Goal: Find specific page/section: Find specific page/section

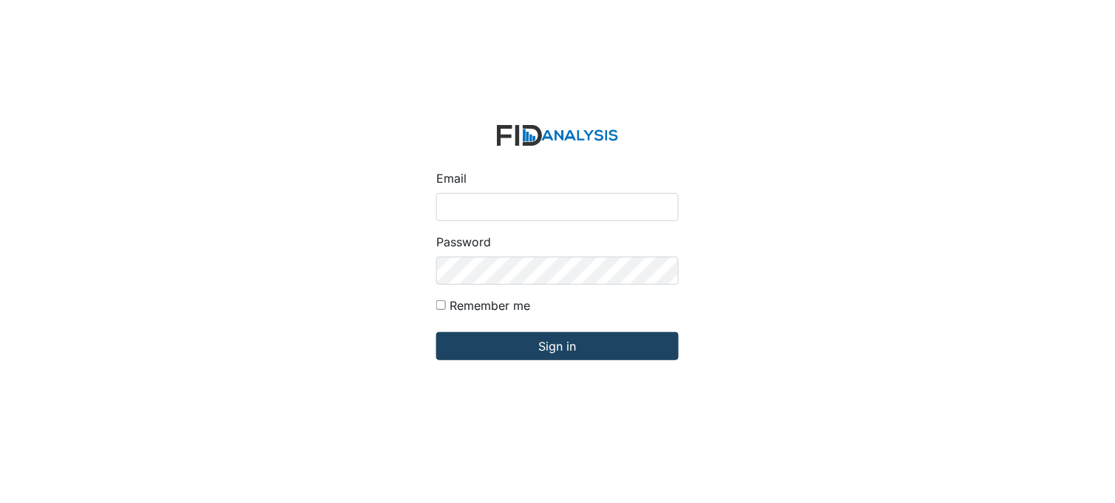
type input "[PERSON_NAME][EMAIL_ADDRESS][DOMAIN_NAME]"
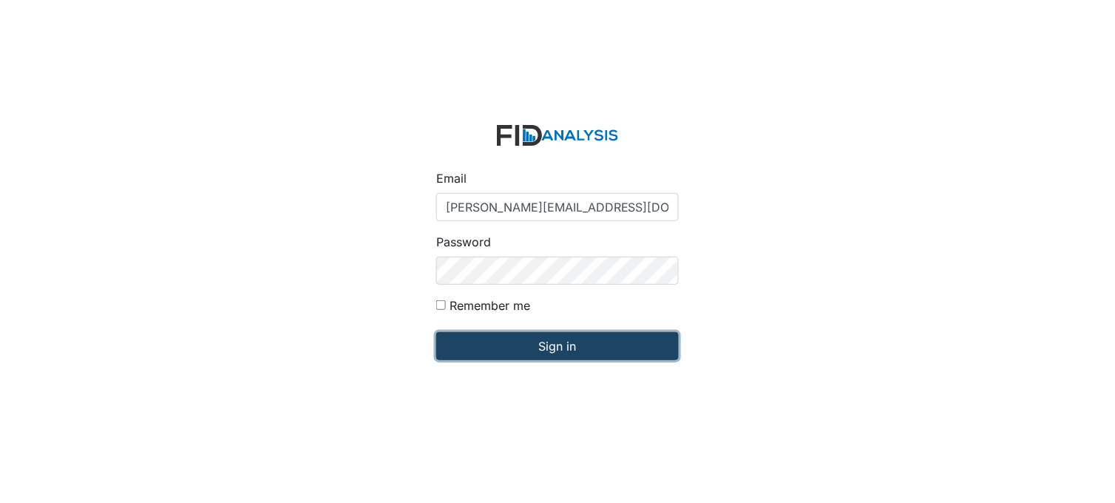
click at [548, 353] on input "Sign in" at bounding box center [557, 346] width 242 height 28
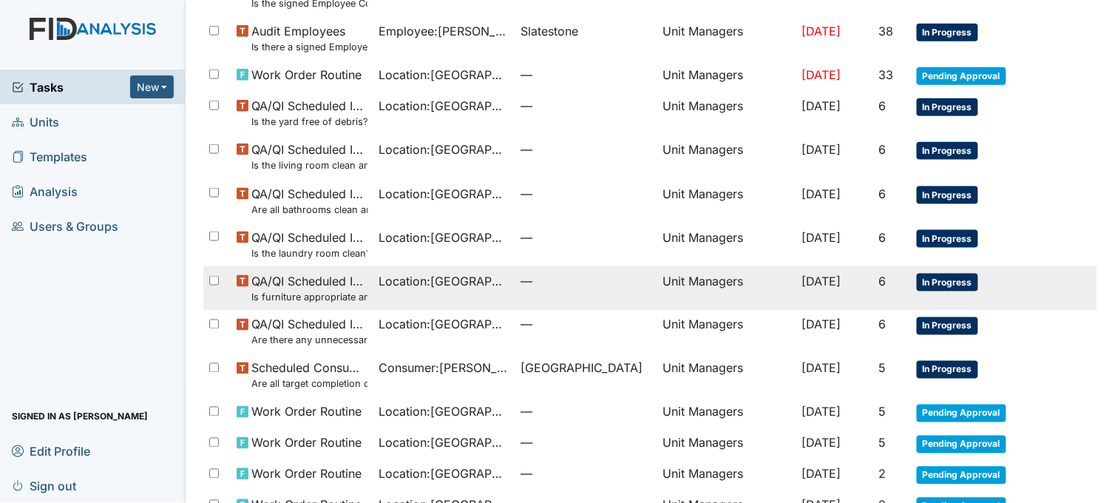
scroll to position [328, 0]
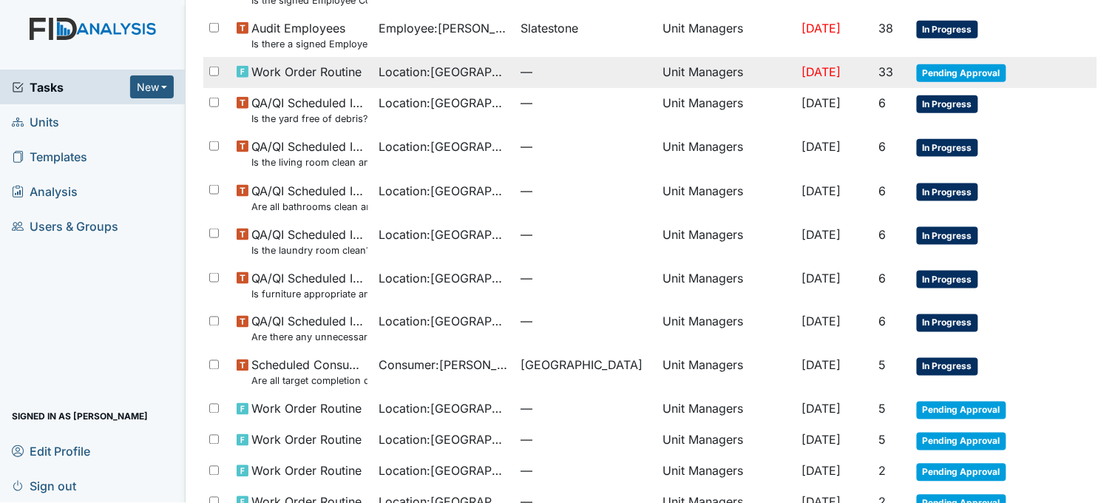
click at [521, 64] on span "—" at bounding box center [586, 72] width 130 height 18
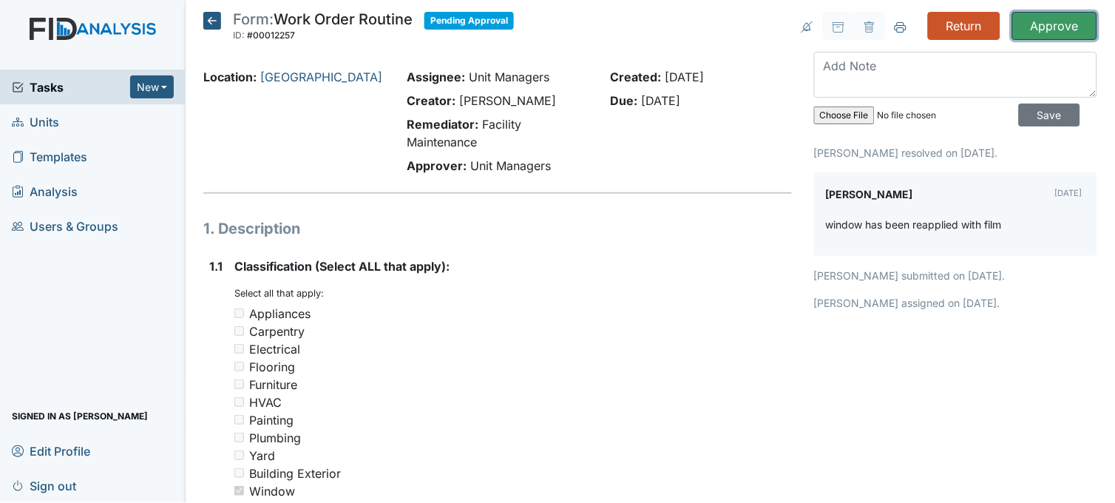
click at [1038, 25] on input "Approve" at bounding box center [1054, 26] width 85 height 28
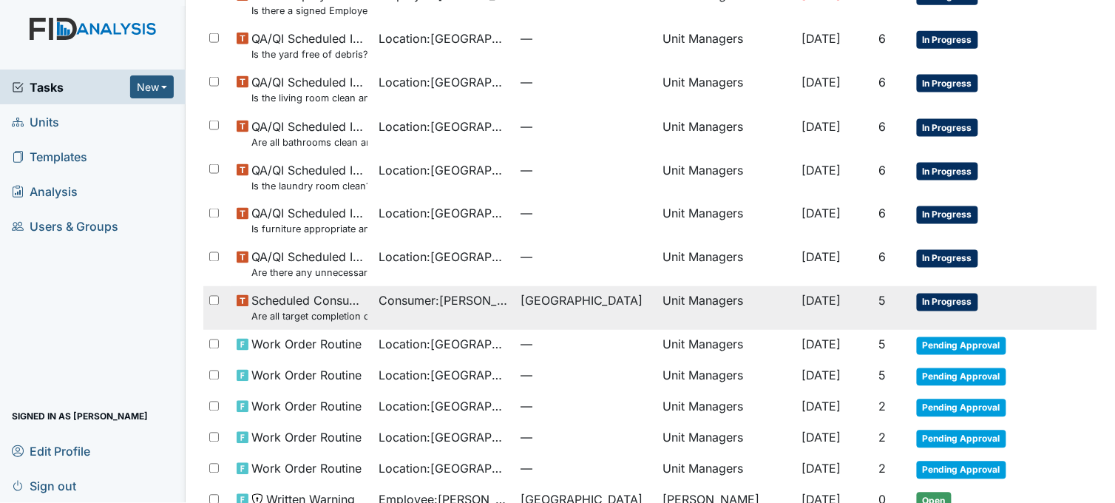
scroll to position [523, 0]
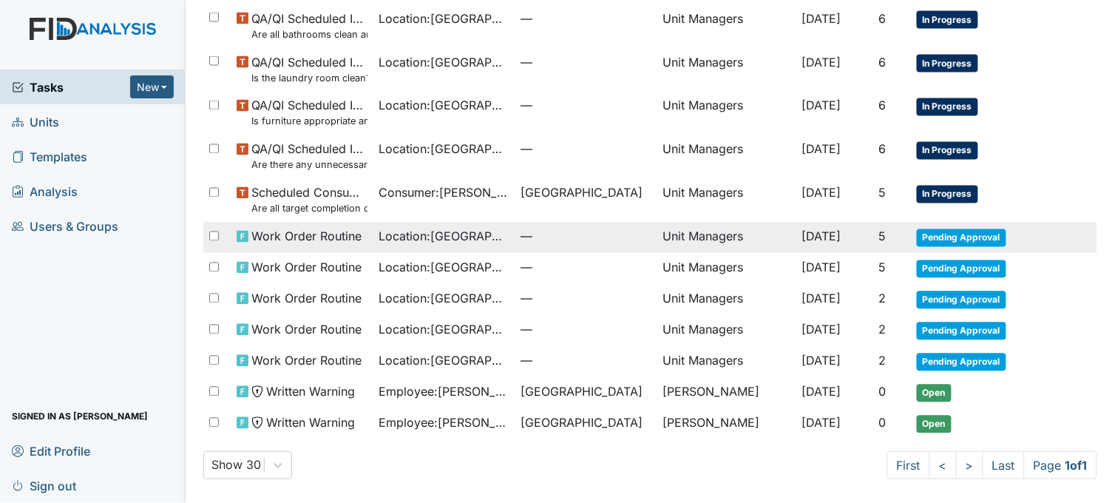
click at [515, 222] on td "—" at bounding box center [586, 237] width 142 height 31
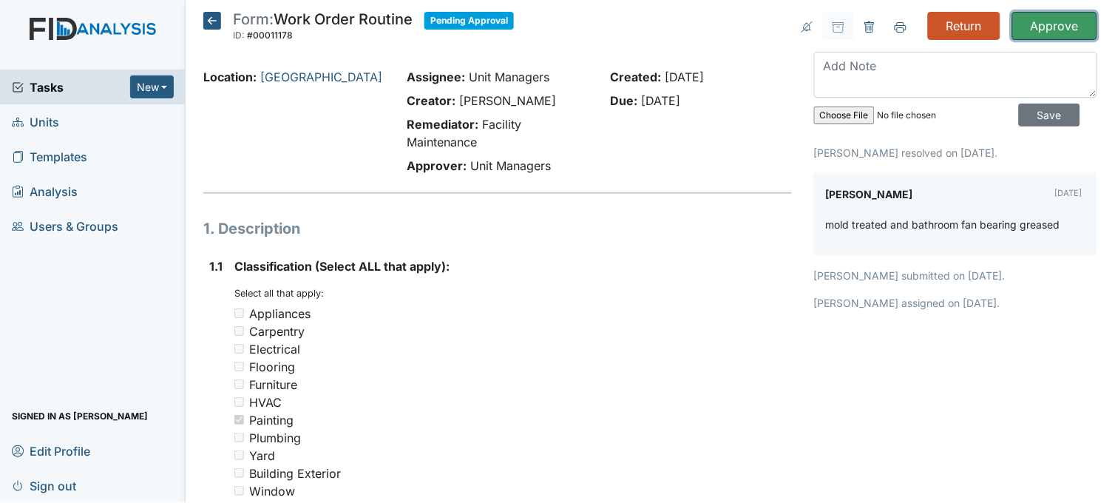
click at [1059, 30] on input "Approve" at bounding box center [1054, 26] width 85 height 28
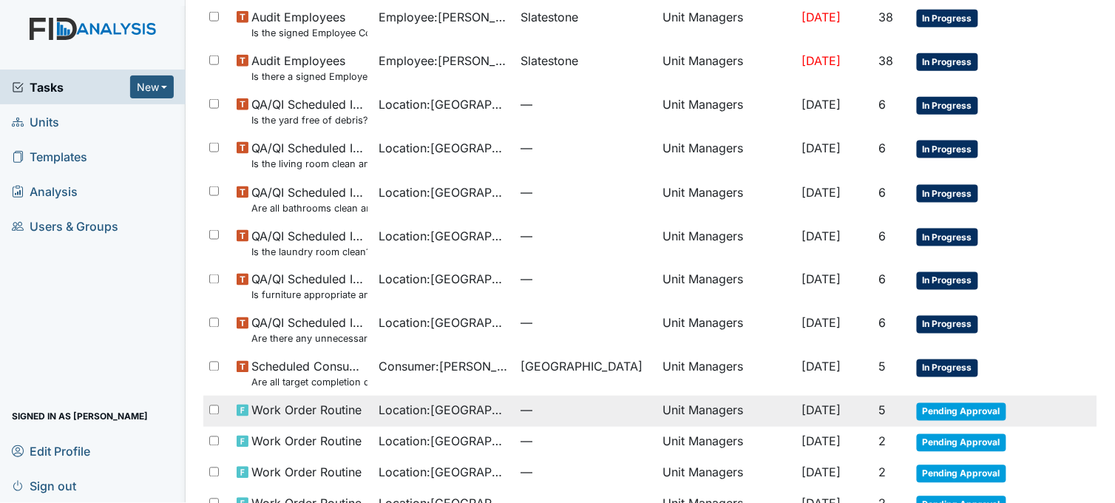
scroll to position [410, 0]
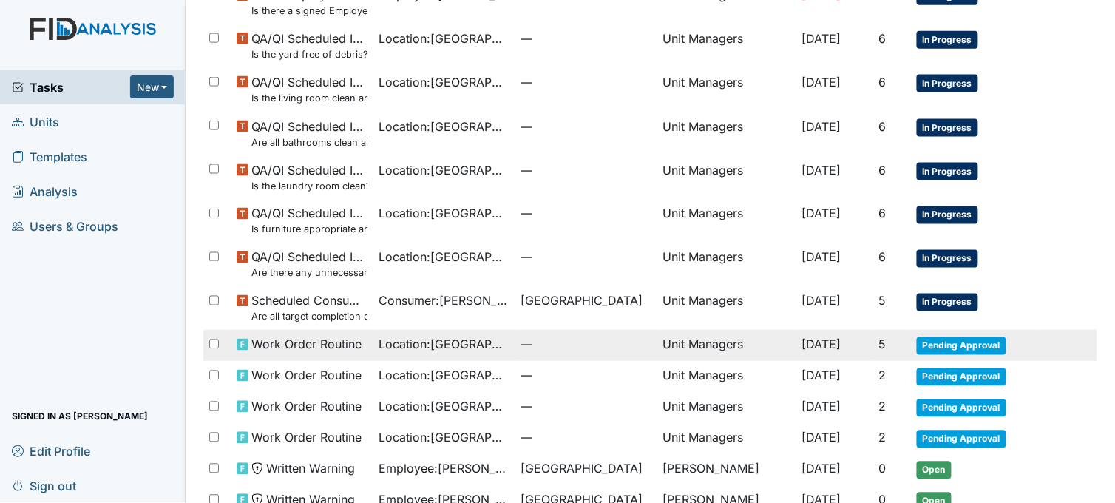
click at [461, 344] on span "Location : Beaufort Heights" at bounding box center [444, 345] width 130 height 18
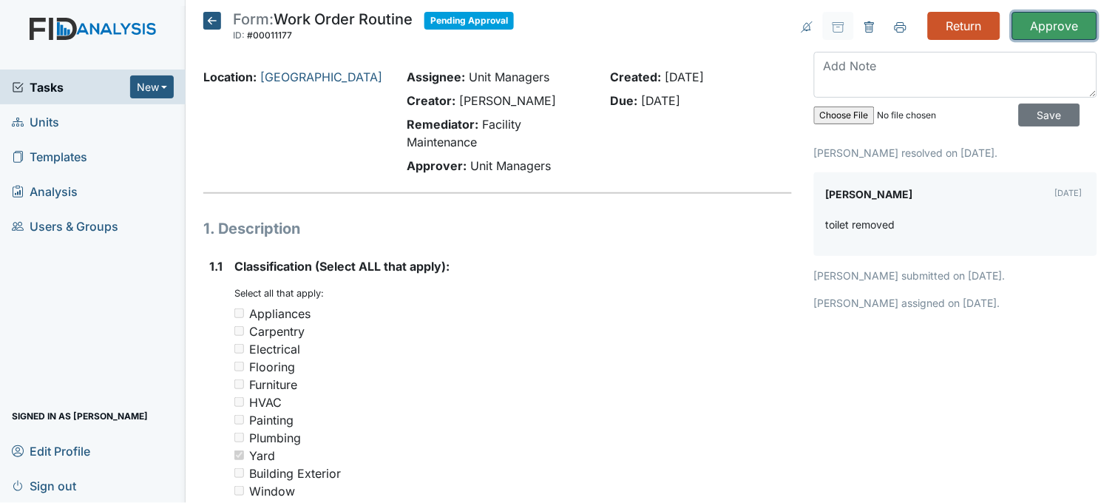
click at [1068, 22] on input "Approve" at bounding box center [1054, 26] width 85 height 28
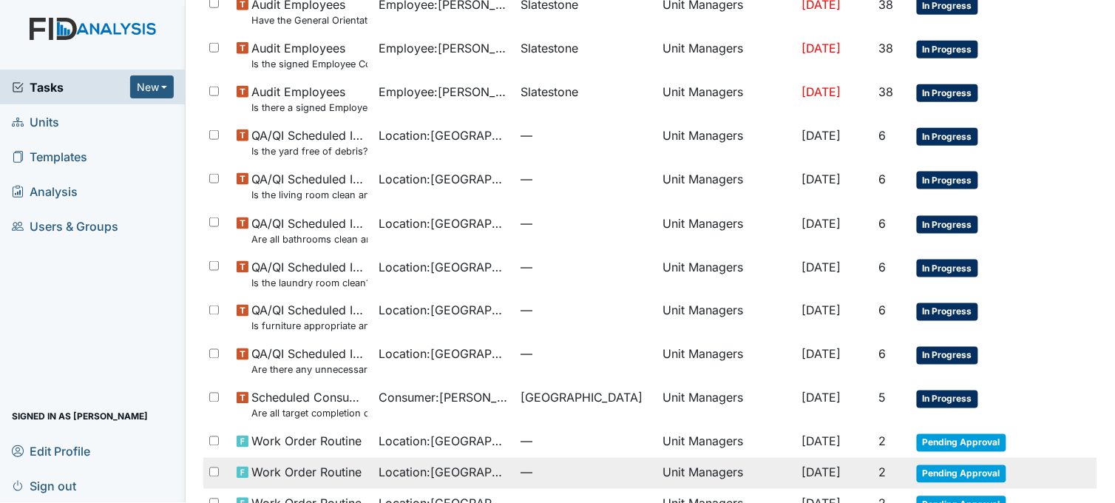
scroll to position [460, 0]
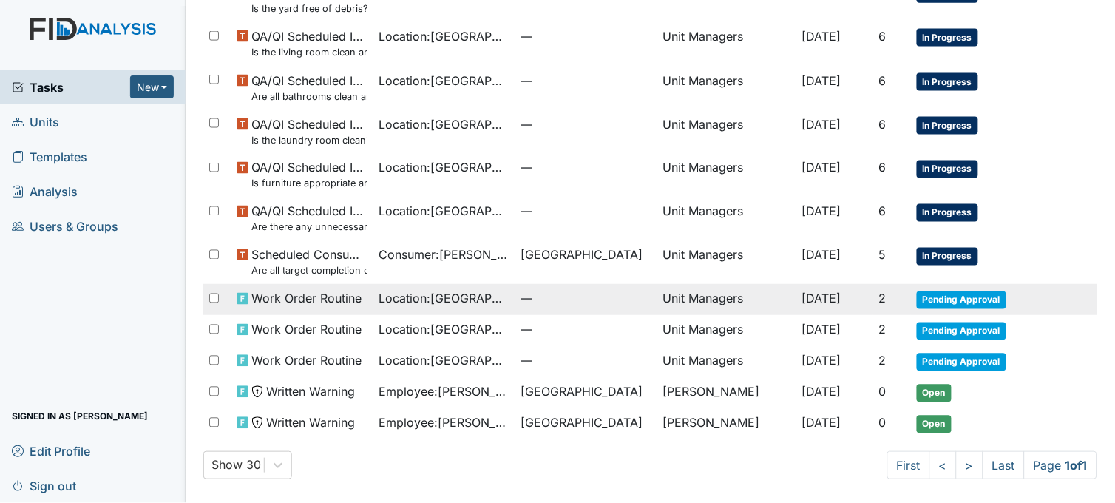
click at [538, 299] on span "—" at bounding box center [586, 299] width 130 height 18
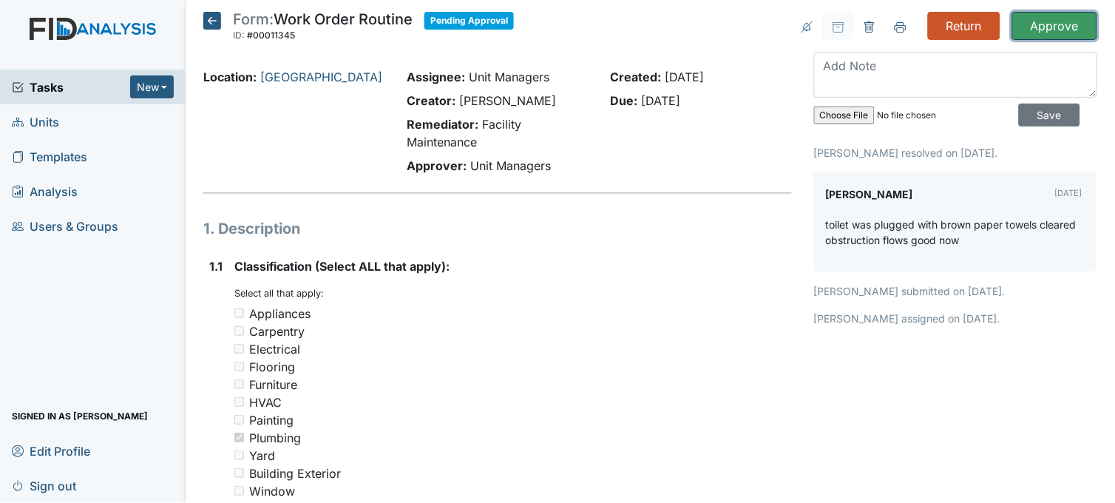
click at [1043, 22] on input "Approve" at bounding box center [1054, 26] width 85 height 28
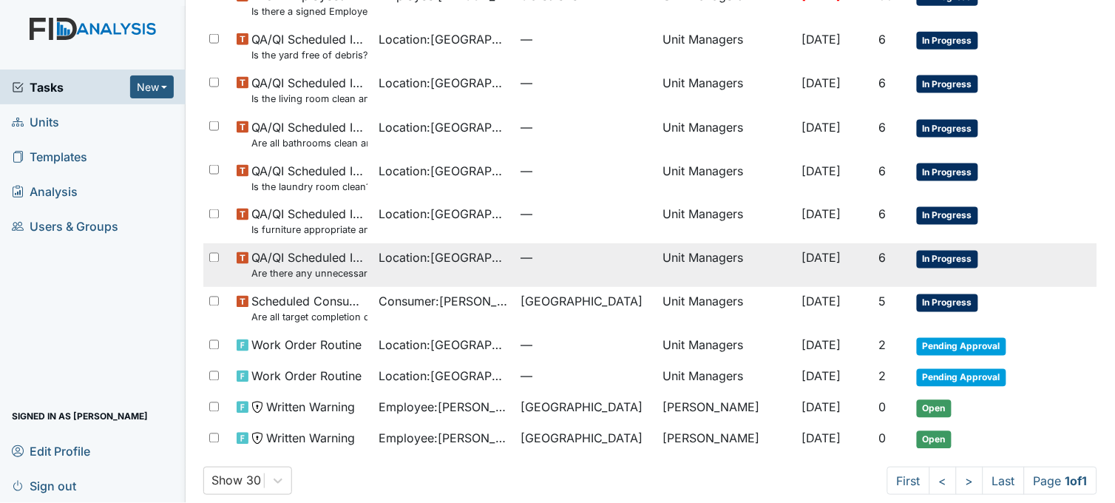
scroll to position [410, 0]
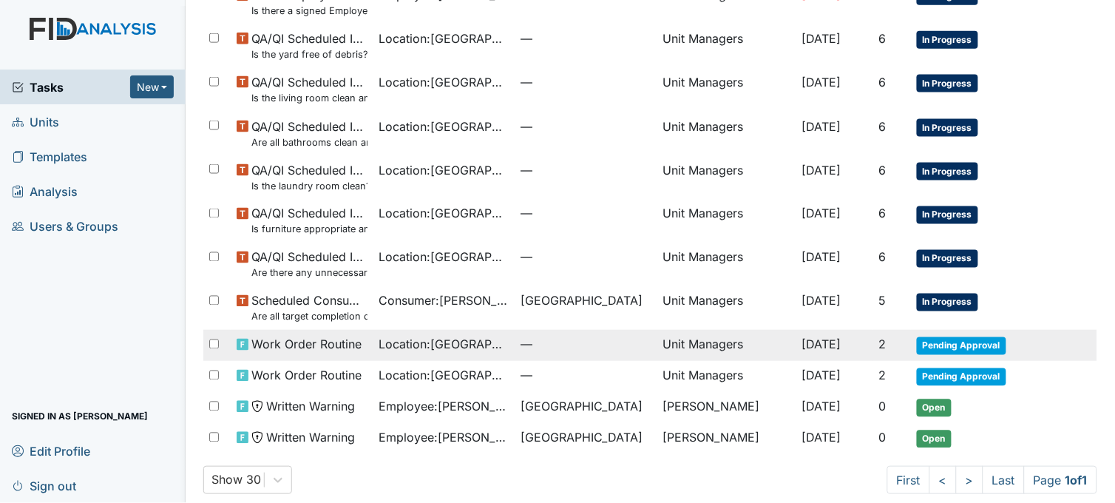
click at [481, 350] on span "Location : [GEOGRAPHIC_DATA]" at bounding box center [444, 345] width 130 height 18
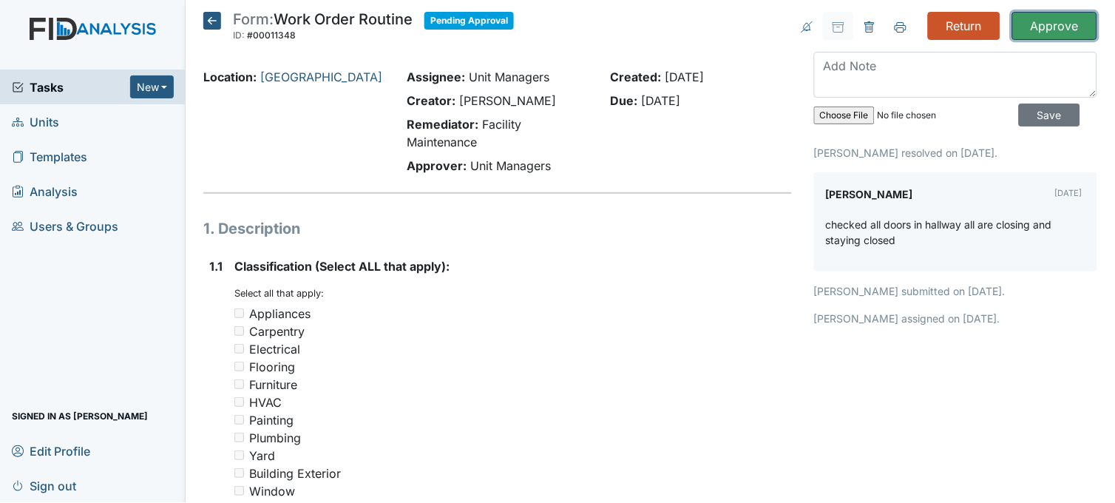
click at [1058, 20] on input "Approve" at bounding box center [1054, 26] width 85 height 28
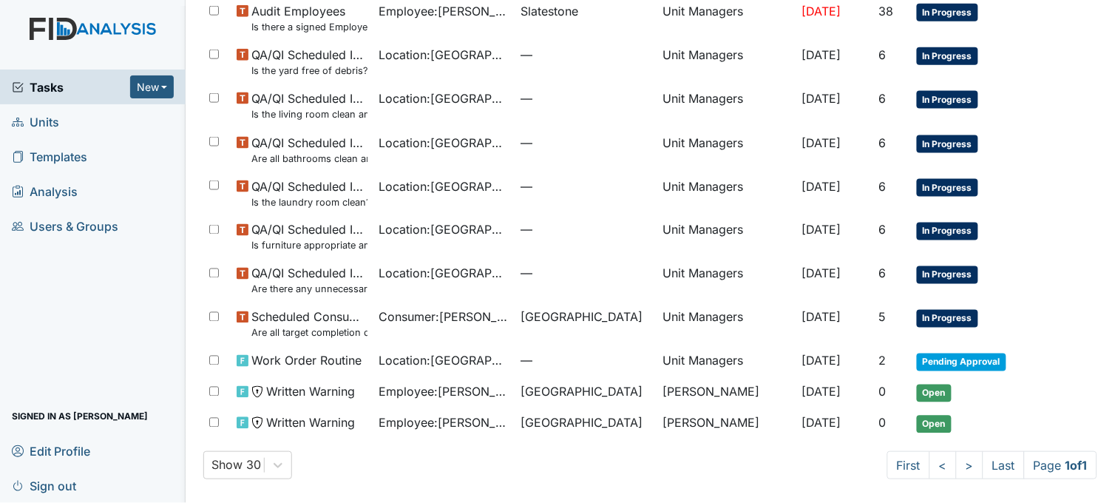
scroll to position [396, 0]
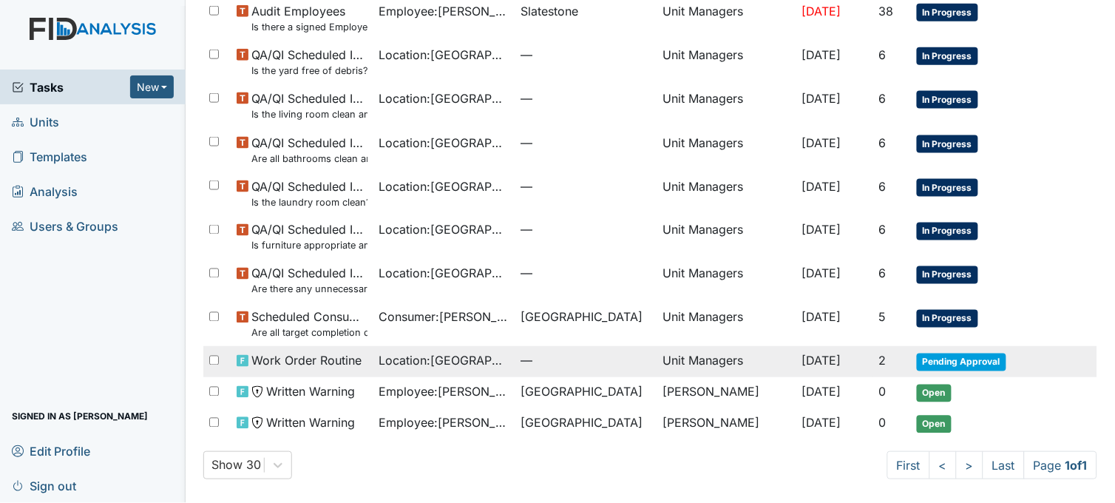
click at [467, 356] on span "Location : Beaufort Heights" at bounding box center [444, 361] width 130 height 18
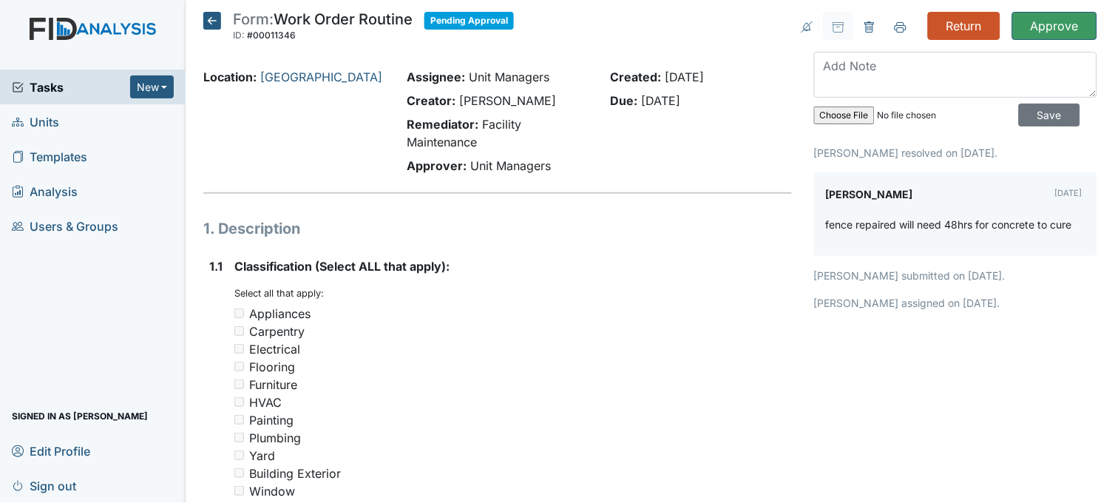
click at [216, 27] on icon at bounding box center [212, 21] width 18 height 18
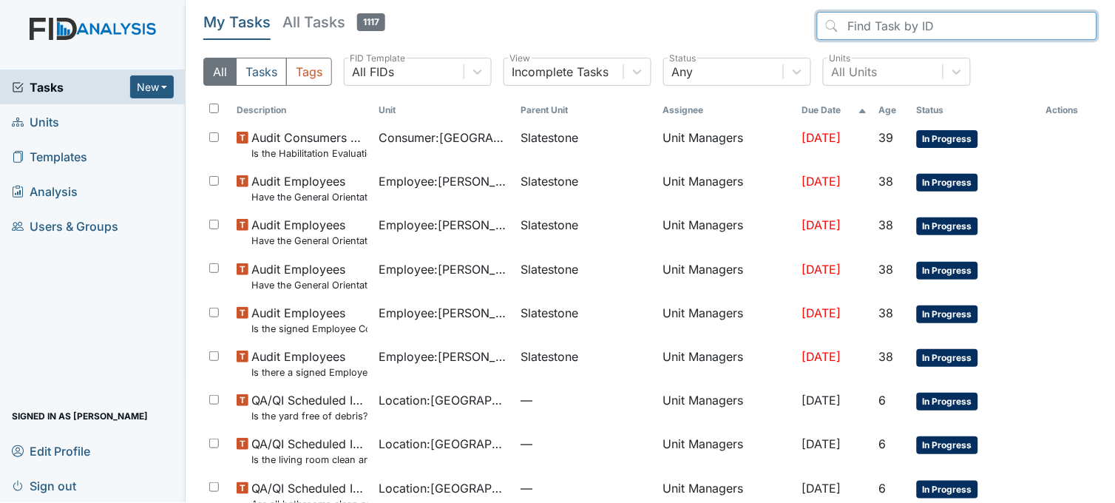
click at [869, 24] on input "search" at bounding box center [957, 26] width 280 height 28
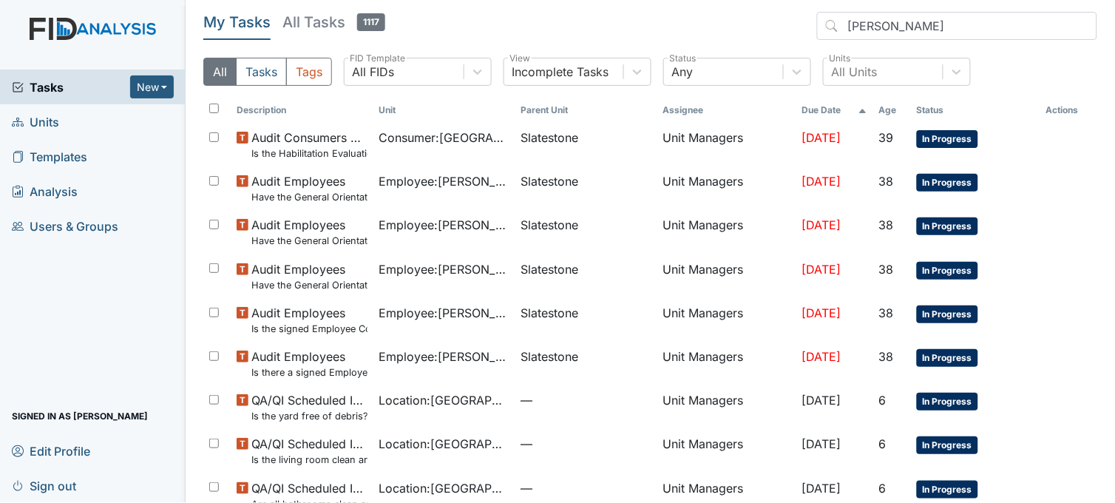
click at [314, 25] on h5 "All Tasks 1117" at bounding box center [333, 22] width 103 height 21
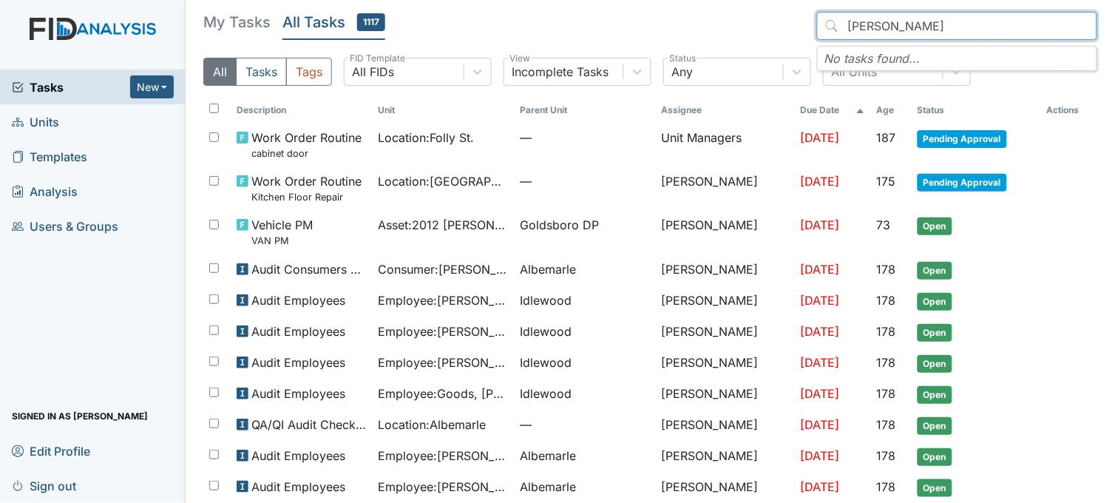
click at [937, 27] on input "[PERSON_NAME]" at bounding box center [957, 26] width 280 height 28
type input "[PERSON_NAME]"
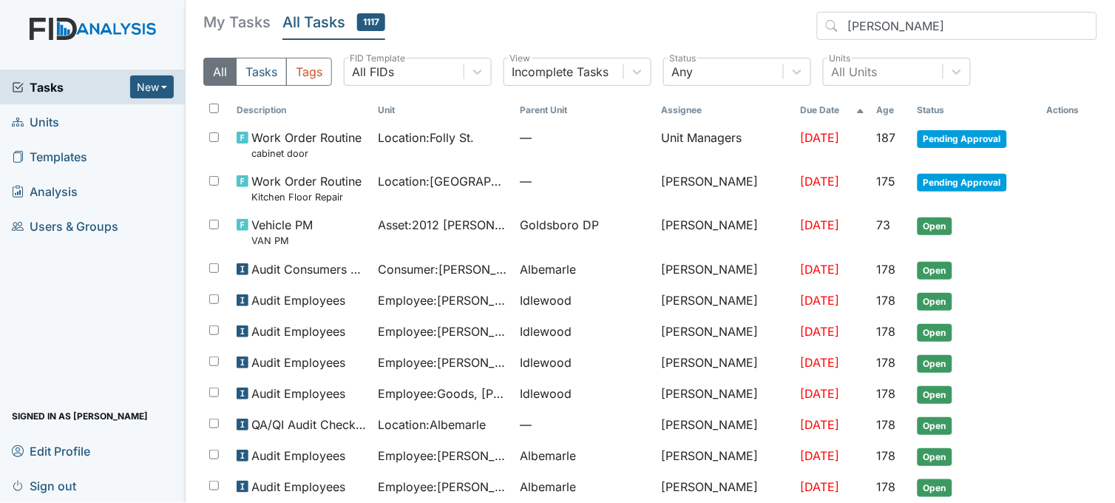
click at [60, 113] on link "Units" at bounding box center [93, 121] width 186 height 35
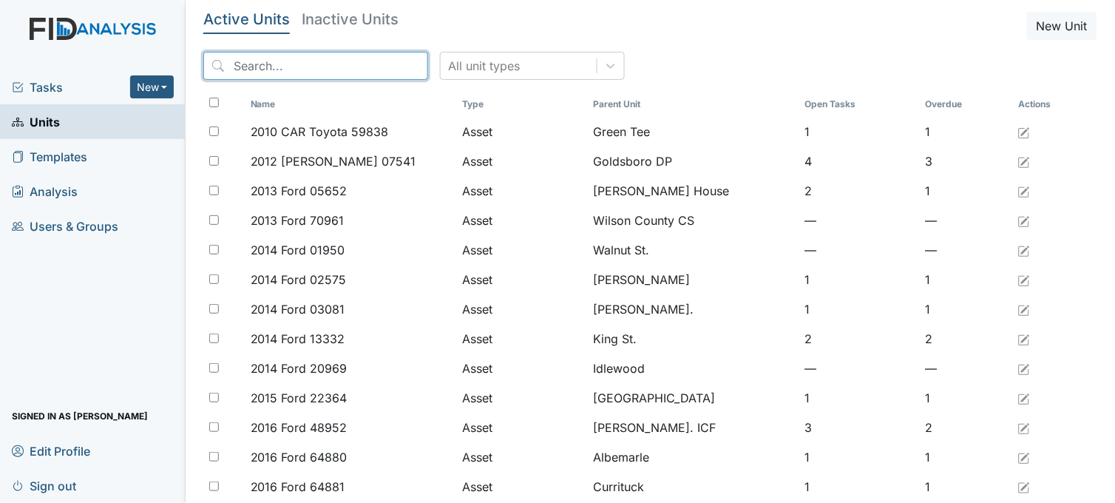
click at [238, 68] on input "search" at bounding box center [315, 66] width 225 height 28
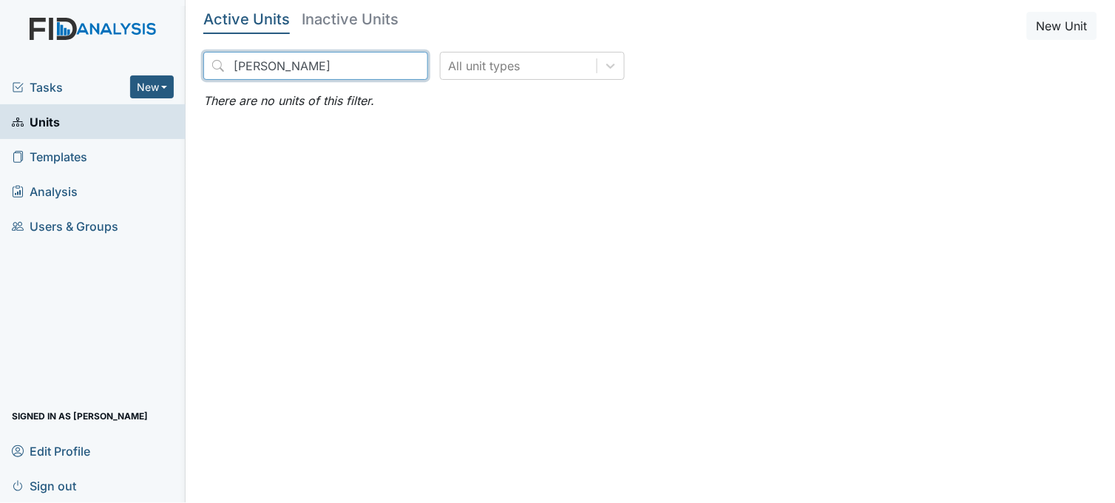
type input "LaKeisha Clemmons"
click at [48, 219] on span "Users & Groups" at bounding box center [65, 225] width 106 height 23
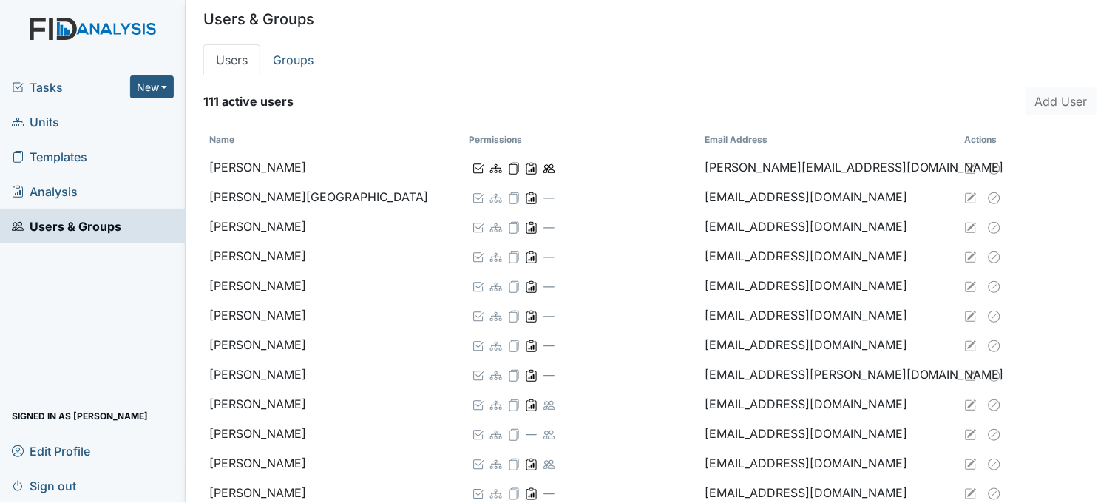
click at [37, 77] on div "Tasks New Form Inspection Document Bundle" at bounding box center [93, 86] width 186 height 35
